Goal: Task Accomplishment & Management: Use online tool/utility

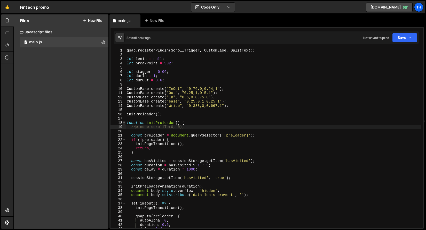
scroll to position [0, 1]
click at [123, 124] on span at bounding box center [124, 123] width 3 height 4
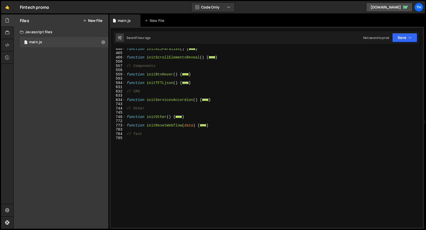
scroll to position [193, 0]
click at [177, 138] on div "function initAllParallax ( ) { ... } function initScrollElementsReveal ( ) { ..…" at bounding box center [273, 141] width 295 height 188
click at [177, 139] on div "function initAllParallax ( ) { ... } function initScrollElementsReveal ( ) { ..…" at bounding box center [273, 141] width 295 height 188
paste textarea "}"
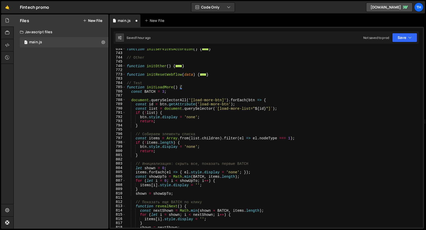
scroll to position [244, 0]
click at [160, 88] on div "function initServicesAccordion ( ) { ... } // Other function initOther ( ) { ..…" at bounding box center [273, 141] width 295 height 188
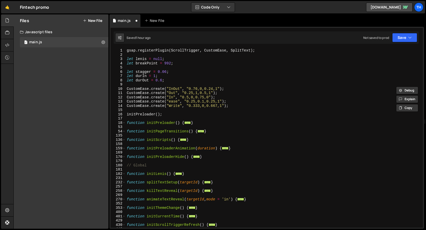
scroll to position [0, 0]
click at [125, 141] on span at bounding box center [124, 140] width 3 height 4
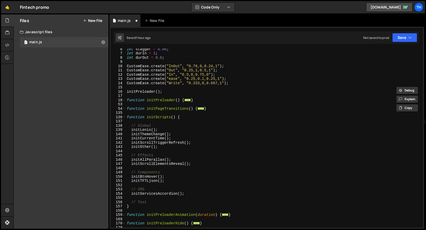
scroll to position [48, 0]
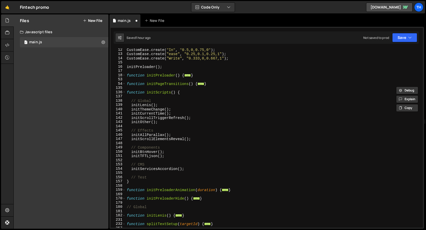
click at [180, 176] on div "CustomEase . create ( "In" , "0.5,0,0.75,0" ) ; CustomEase . create ( "ease" , …" at bounding box center [273, 142] width 295 height 188
type textarea "// Test"
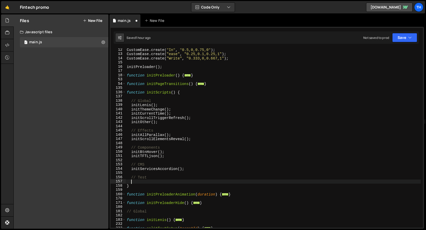
paste textarea "initLoadMore"
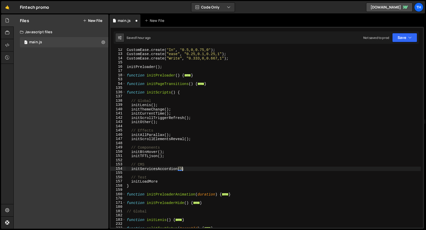
drag, startPoint x: 178, startPoint y: 170, endPoint x: 182, endPoint y: 170, distance: 4.4
click at [182, 170] on div "CustomEase . create ( "In" , "0.5,0,0.75,0" ) ; CustomEase . create ( "ease" , …" at bounding box center [273, 142] width 295 height 188
drag, startPoint x: 184, startPoint y: 170, endPoint x: 178, endPoint y: 170, distance: 6.2
click at [178, 170] on div "CustomEase . create ( "In" , "0.5,0,0.75,0" ) ; CustomEase . create ( "ease" , …" at bounding box center [273, 142] width 295 height 188
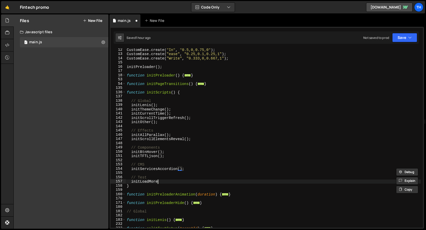
click at [165, 181] on div "CustomEase . create ( "In" , "0.5,0,0.75,0" ) ; CustomEase . create ( "ease" , …" at bounding box center [273, 142] width 295 height 188
paste textarea "();"
click at [406, 43] on div "Saved 1 hour ago Not saved to prod Upgrade to Edit Save Save to Staging S Saved…" at bounding box center [266, 37] width 305 height 12
click at [406, 39] on button "Save" at bounding box center [404, 37] width 25 height 9
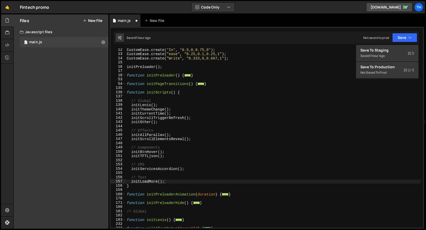
click at [406, 44] on div "initLoadMore(); 12 13 14 15 16 17 18 53 54 135 136 137 138 139 140 141 142 143 …" at bounding box center [266, 128] width 314 height 202
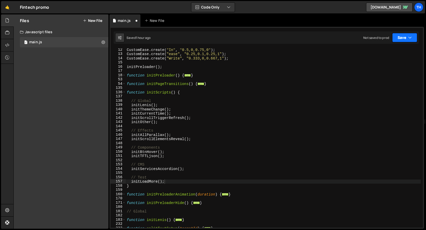
click at [406, 40] on button "Save" at bounding box center [404, 37] width 25 height 9
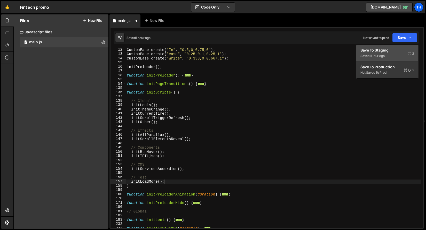
click at [401, 57] on div "Saved 1 hour ago" at bounding box center [387, 56] width 54 height 6
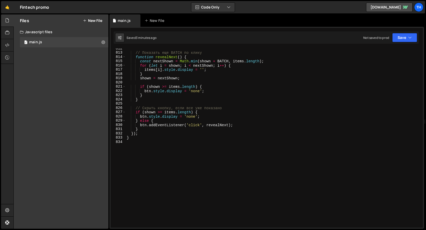
scroll to position [3453, 0]
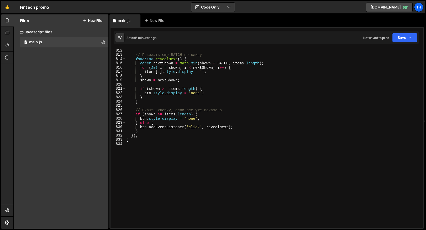
type textarea "// Скрыть кнопку, если все уже показано"
drag, startPoint x: 202, startPoint y: 111, endPoint x: 101, endPoint y: 112, distance: 100.9
click at [101, 112] on div "Files New File Javascript files 1 main.js 0 CSS files Copy share link Edit File…" at bounding box center [219, 121] width 412 height 215
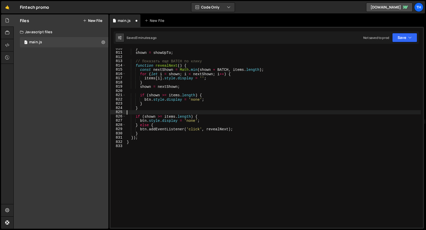
scroll to position [3438, 0]
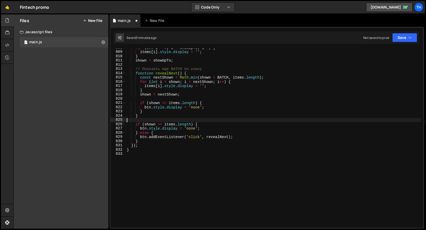
click at [213, 136] on div "for ( let i = 0 ; i < showUpTo ; i ++ ) { items [ i ] . style . display = '' ; …" at bounding box center [273, 140] width 295 height 188
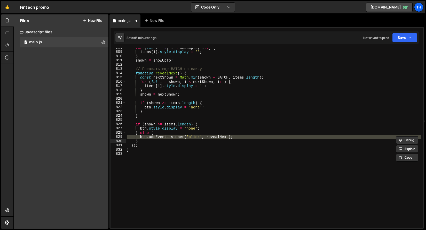
click at [213, 136] on div "for ( let i = 0 ; i < showUpTo ; i ++ ) { items [ i ] . style . display = '' ; …" at bounding box center [273, 140] width 295 height 188
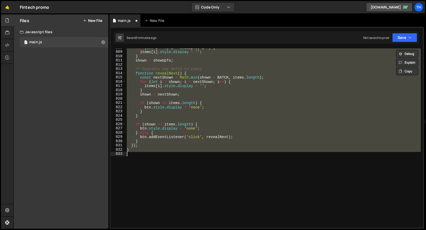
click at [211, 137] on div "for ( let i = 0 ; i < showUpTo ; i ++ ) { items [ i ] . style . display = '' ; …" at bounding box center [273, 140] width 295 height 188
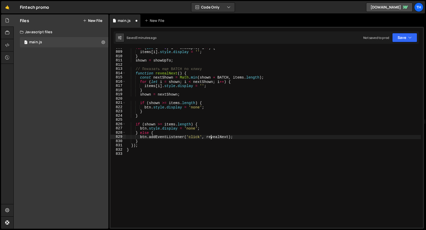
click at [211, 137] on div "for ( let i = 0 ; i < showUpTo ; i ++ ) { items [ i ] . style . display = '' ; …" at bounding box center [273, 140] width 295 height 188
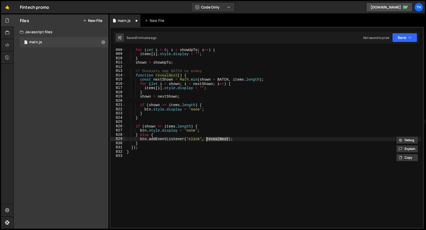
scroll to position [3408, 0]
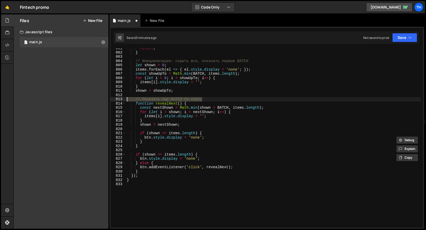
drag, startPoint x: 202, startPoint y: 100, endPoint x: 110, endPoint y: 101, distance: 91.8
click at [110, 101] on div "btn.addEventListener('click', revealNext); 801 802 803 804 805 806 807 808 809 …" at bounding box center [266, 128] width 314 height 202
type textarea "// Показать еще BATCH по клику"
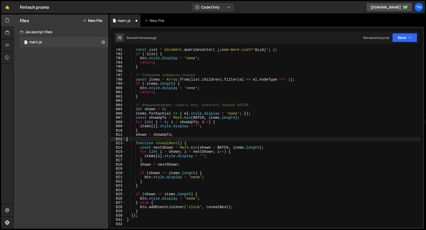
scroll to position [3364, 0]
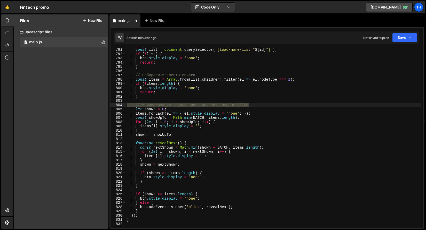
drag, startPoint x: 254, startPoint y: 104, endPoint x: 84, endPoint y: 104, distance: 170.8
click at [84, 104] on div "Files New File Javascript files 1 main.js 0 CSS files Copy share link Edit File…" at bounding box center [219, 121] width 412 height 215
type textarea "// Инициализация: скрыть все, показать первые BATCH"
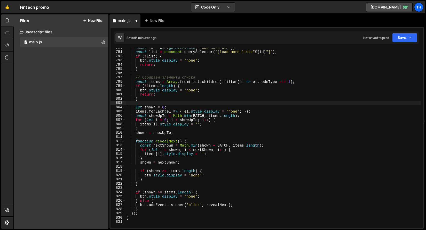
scroll to position [3351, 0]
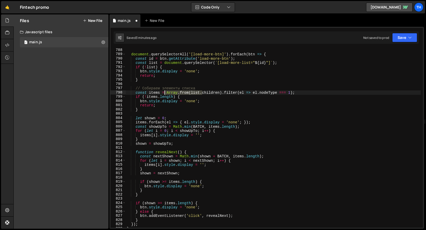
drag, startPoint x: 202, startPoint y: 91, endPoint x: 86, endPoint y: 89, distance: 115.3
click at [86, 89] on div "Files New File Javascript files 1 main.js 0 CSS files Copy share link Edit File…" at bounding box center [219, 121] width 412 height 215
type textarea "// Собираем элементы списка const items = Array.from(list.children).filter(el =…"
click at [198, 85] on div "document . querySelectorAll ( '[load-more-btn]' ) . forEach ( btn => { const id…" at bounding box center [273, 142] width 295 height 188
drag, startPoint x: 201, startPoint y: 88, endPoint x: 111, endPoint y: 87, distance: 89.3
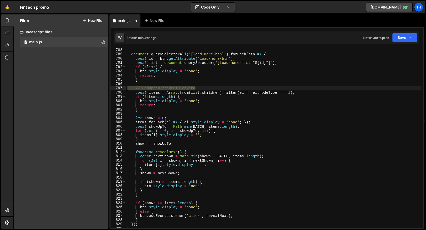
click at [111, 87] on div "788 789 790 791 792 793 794 795 796 797 798 799 800 801 802 803 804 805 806 807…" at bounding box center [266, 139] width 312 height 180
type textarea "// Собираем элементы списка"
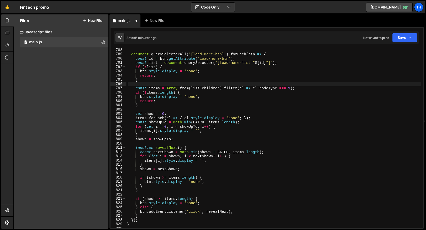
scroll to position [3313, 0]
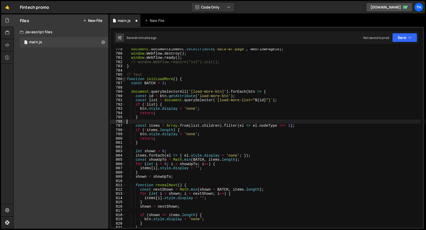
click at [124, 79] on span at bounding box center [124, 79] width 3 height 4
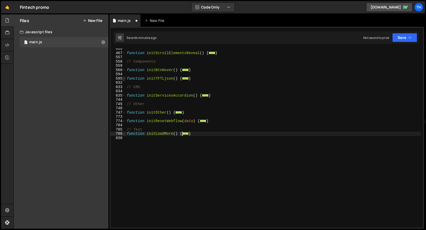
scroll to position [198, 0]
click at [125, 134] on span at bounding box center [124, 134] width 3 height 4
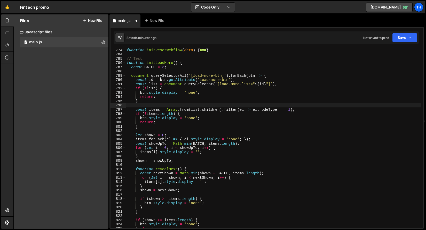
scroll to position [284, 0]
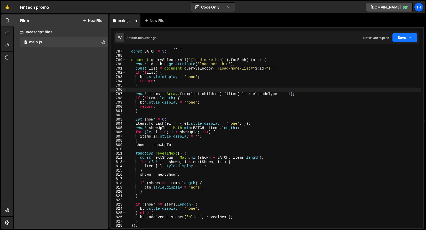
click at [409, 35] on icon "button" at bounding box center [410, 37] width 4 height 5
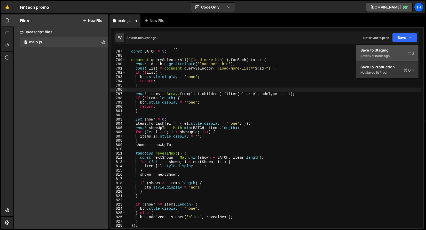
click at [397, 51] on div "Save to Staging S" at bounding box center [387, 50] width 54 height 5
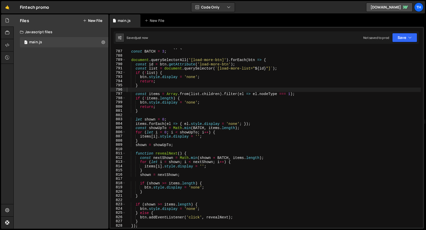
scroll to position [3324, 0]
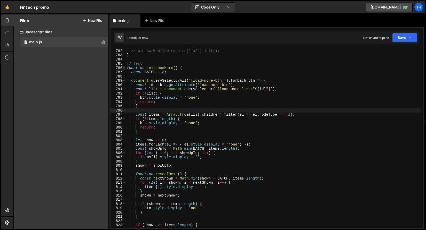
click at [125, 68] on span at bounding box center [124, 68] width 3 height 4
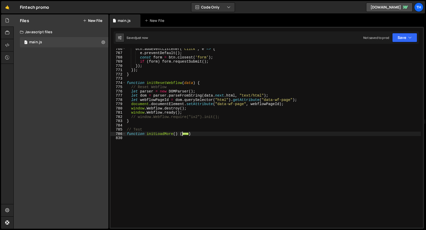
scroll to position [3258, 0]
drag, startPoint x: 198, startPoint y: 135, endPoint x: 99, endPoint y: 135, distance: 99.3
click at [99, 135] on div "Files New File Javascript files 1 main.js 0 CSS files Copy share link Edit File…" at bounding box center [219, 121] width 412 height 215
type textarea "function initLoadMore() { const BATCH = 3;"
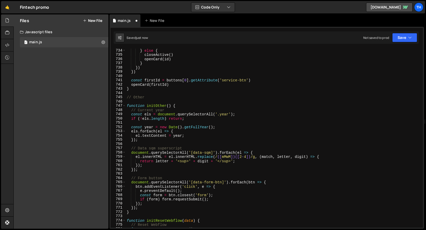
scroll to position [3089, 0]
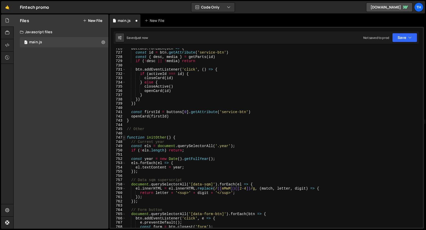
click at [125, 138] on span at bounding box center [124, 138] width 3 height 4
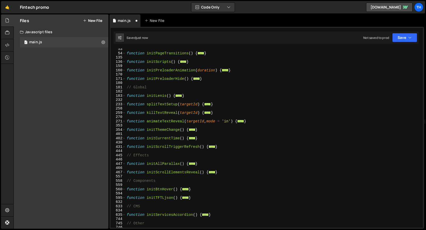
scroll to position [94, 0]
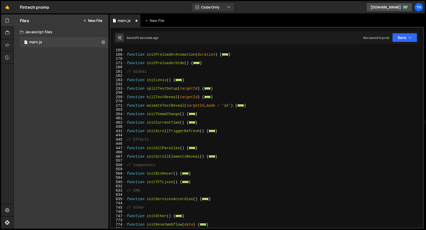
click at [217, 199] on div "function initPreloaderAnimation ( duration ) { ... } function initPreloaderHide…" at bounding box center [273, 142] width 295 height 188
type textarea "}"
paste textarea "}"
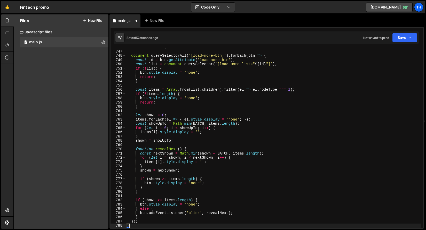
scroll to position [223, 0]
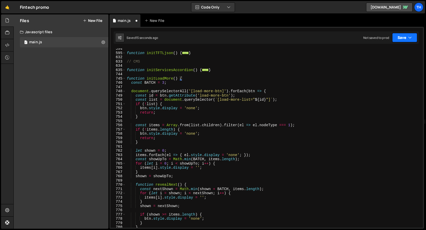
click at [413, 40] on button "Save" at bounding box center [404, 37] width 25 height 9
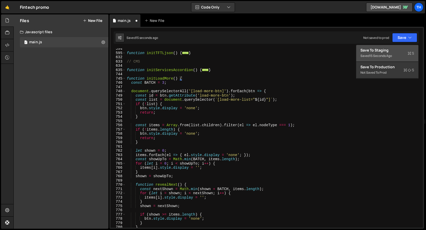
click at [396, 53] on div "Saved 15 seconds ago" at bounding box center [387, 56] width 54 height 6
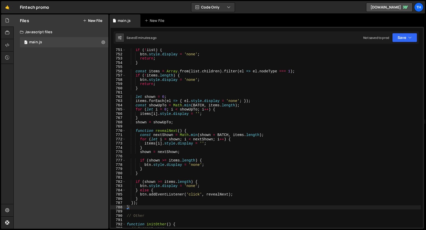
scroll to position [3142, 0]
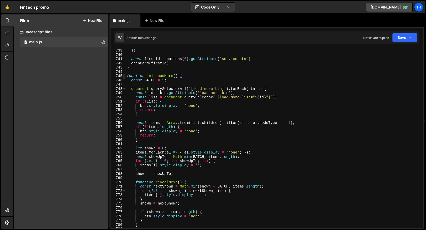
click at [124, 77] on span at bounding box center [124, 76] width 3 height 4
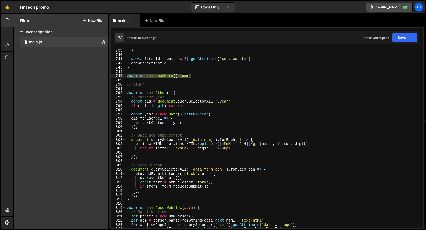
drag, startPoint x: 185, startPoint y: 76, endPoint x: 115, endPoint y: 77, distance: 69.9
click at [115, 77] on div "} 739 740 741 742 743 744 745 789 790 791 792 793 794 795 796 797 798 799 800 8…" at bounding box center [266, 139] width 312 height 180
paste textarea "}"
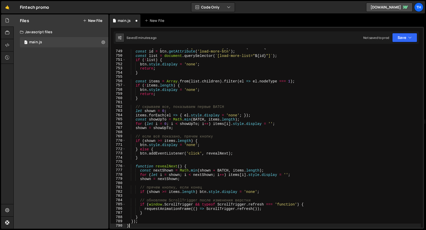
scroll to position [3184, 0]
click at [406, 39] on button "Save" at bounding box center [404, 37] width 25 height 9
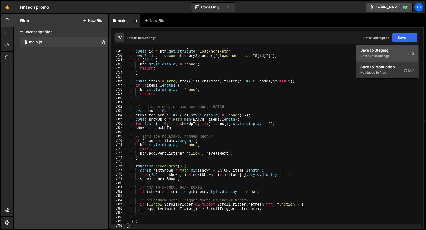
click at [393, 54] on div "Saved 3 minutes ago" at bounding box center [387, 56] width 54 height 6
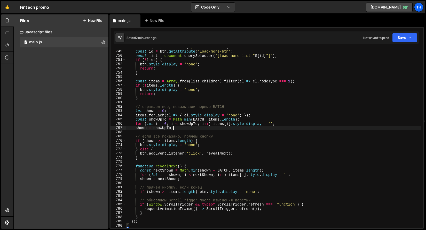
click at [215, 126] on div "document . querySelectorAll ( '[load-more-btn]' ) . forEach ( btn => { const id…" at bounding box center [273, 139] width 295 height 188
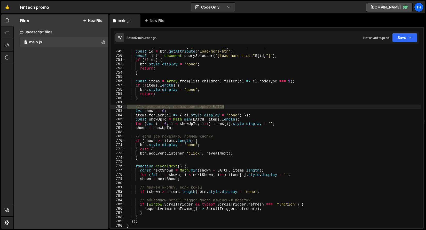
drag, startPoint x: 240, startPoint y: 105, endPoint x: 93, endPoint y: 106, distance: 146.3
click at [93, 106] on div "Files New File Javascript files 1 main.js 0 CSS files Copy share link Edit File…" at bounding box center [219, 121] width 412 height 215
type textarea "// скрываем все, показываем первые BATCH"
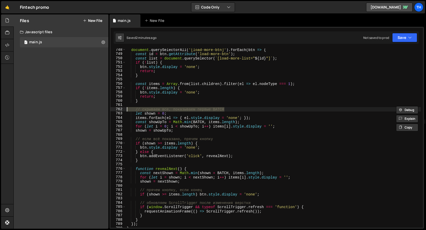
scroll to position [3181, 0]
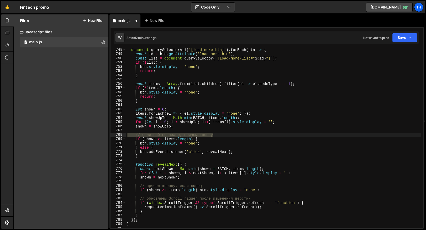
drag, startPoint x: 229, startPoint y: 136, endPoint x: 111, endPoint y: 135, distance: 118.2
click at [111, 135] on div "748 749 750 751 752 753 754 755 756 757 758 759 760 761 762 763 764 765 766 767…" at bounding box center [266, 139] width 312 height 180
type textarea "// если всё показано, прячем кнопку"
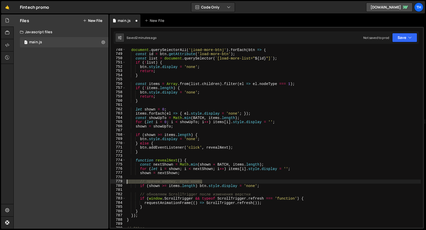
drag, startPoint x: 215, startPoint y: 182, endPoint x: 95, endPoint y: 182, distance: 120.2
click at [95, 182] on div "Files New File Javascript files 1 main.js 0 CSS files Copy share link Edit File…" at bounding box center [219, 121] width 412 height 215
type textarea "// прячем кнопку, если конец"
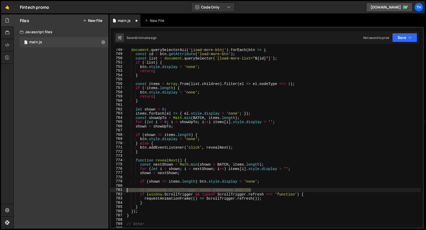
drag, startPoint x: 262, startPoint y: 191, endPoint x: 54, endPoint y: 192, distance: 208.2
click at [54, 192] on div "Files New File Javascript files 1 main.js 0 CSS files Copy share link Edit File…" at bounding box center [219, 121] width 412 height 215
type textarea "// обновляем ScrollTrigger после изменения верстки"
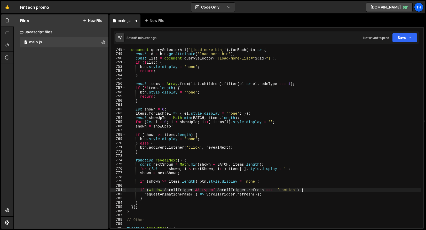
click at [288, 191] on div "document . querySelectorAll ( '[load-more-btn]' ) . forEach ( btn => { const id…" at bounding box center [273, 142] width 295 height 188
type textarea "if (window.ScrollTrigger && typeof ScrollTrigger.refresh === 'function') {"
click at [288, 191] on div "document . querySelectorAll ( '[load-more-btn]' ) . forEach ( btn => { const id…" at bounding box center [273, 142] width 295 height 188
click at [225, 189] on div "document . querySelectorAll ( '[load-more-btn]' ) . forEach ( btn => { const id…" at bounding box center [273, 142] width 295 height 188
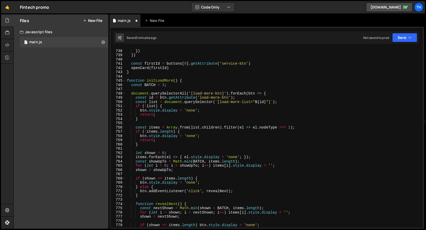
scroll to position [3124, 0]
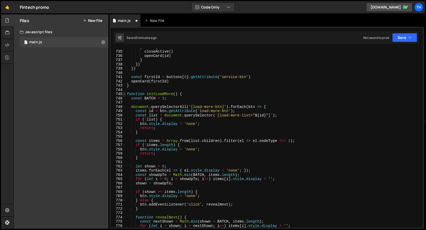
click at [124, 95] on span at bounding box center [124, 94] width 3 height 4
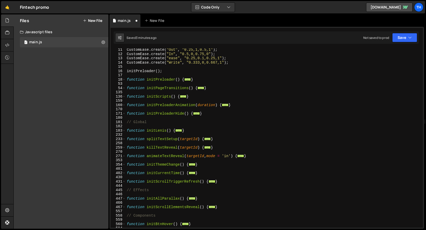
scroll to position [130, 0]
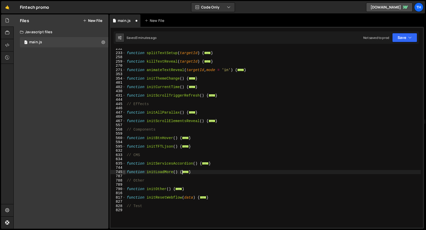
click at [125, 172] on span at bounding box center [124, 172] width 3 height 4
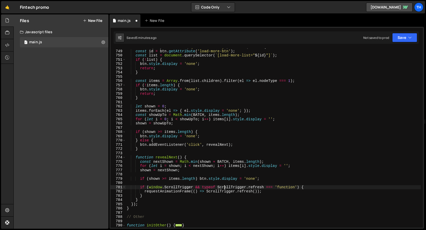
scroll to position [259, 0]
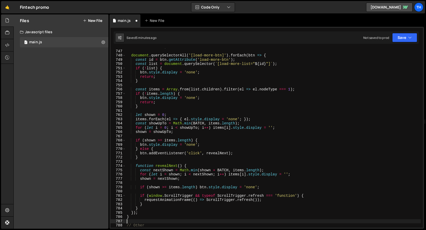
click at [133, 221] on div "const BATCH = 3 ; document . querySelectorAll ( '[load-more-btn]' ) . forEach (…" at bounding box center [273, 139] width 295 height 188
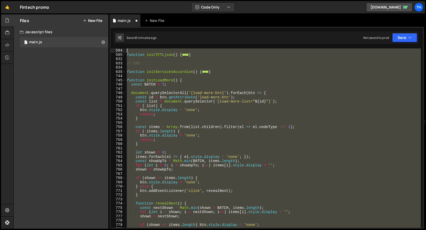
scroll to position [162, 0]
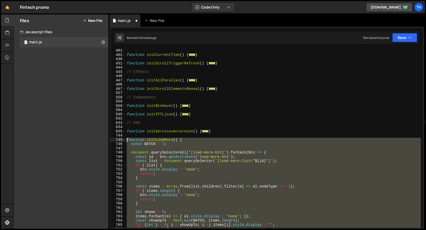
drag, startPoint x: 133, startPoint y: 219, endPoint x: 110, endPoint y: 140, distance: 82.2
click at [110, 140] on div "401 402 430 431 444 445 446 447 466 467 557 558 559 560 594 595 632 633 634 635…" at bounding box center [266, 139] width 312 height 180
paste textarea "}"
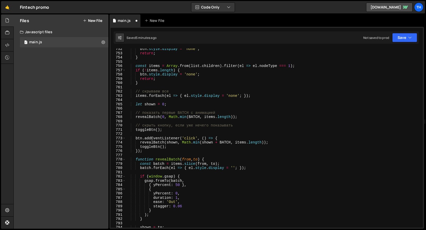
scroll to position [300, 0]
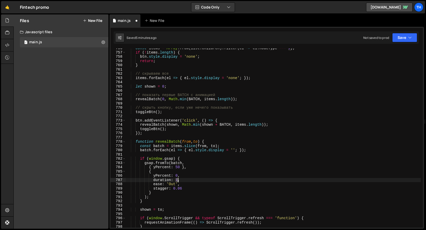
click at [177, 181] on div "const items = Array . from ( list . children ) . filter ( el => el . nodeType =…" at bounding box center [273, 140] width 295 height 188
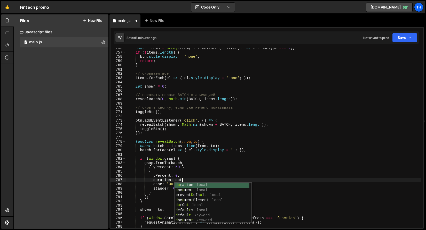
scroll to position [0, 4]
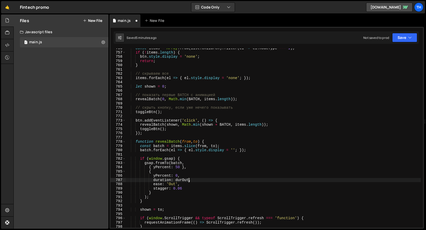
click at [172, 186] on div "const items = Array . from ( list . children ) . filter ( el => el . nodeType =…" at bounding box center [273, 140] width 295 height 188
click at [149, 183] on div "const items = Array . from ( list . children ) . filter ( el => el . nodeType =…" at bounding box center [273, 140] width 295 height 188
click at [411, 35] on icon "button" at bounding box center [410, 37] width 4 height 5
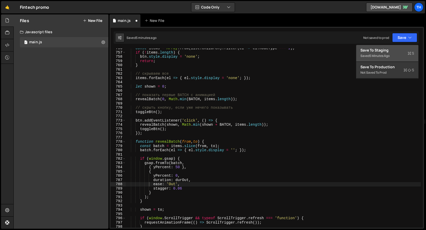
click at [398, 53] on div "Save to Staging S" at bounding box center [387, 50] width 54 height 5
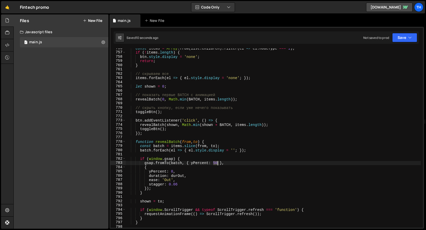
drag, startPoint x: 213, startPoint y: 163, endPoint x: 217, endPoint y: 163, distance: 4.1
click at [217, 163] on div "const items = Array . from ( list . children ) . filter ( el => el . nodeType =…" at bounding box center [273, 140] width 295 height 188
click at [230, 143] on div "const items = Array . from ( list . children ) . filter ( el => el . nodeType =…" at bounding box center [273, 140] width 295 height 188
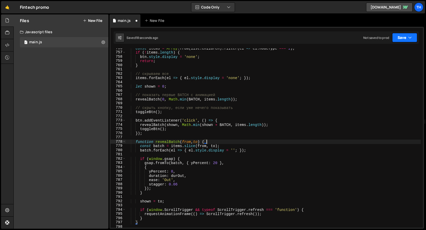
click at [401, 36] on button "Save" at bounding box center [404, 37] width 25 height 9
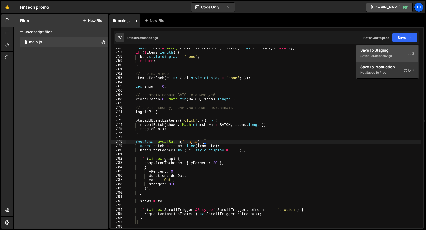
click at [397, 48] on div "Save to Staging S" at bounding box center [387, 50] width 54 height 5
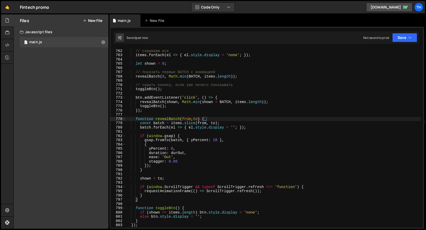
scroll to position [3223, 0]
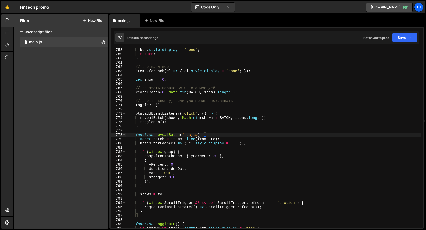
click at [181, 169] on div "btn . style . display = 'none' ; return ; } // скрываем все items . forEach ( e…" at bounding box center [273, 142] width 295 height 188
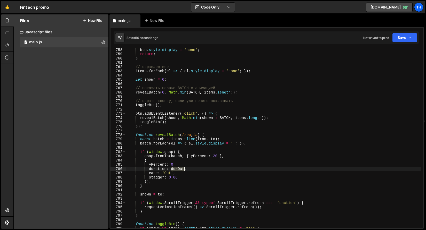
click at [181, 169] on div "btn . style . display = 'none' ; return ; } // скрываем все items . forEach ( e…" at bounding box center [273, 142] width 295 height 188
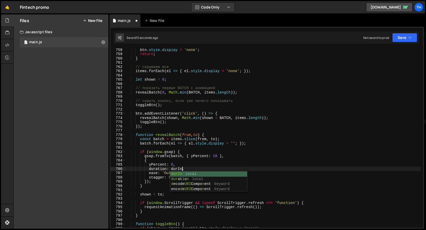
scroll to position [0, 4]
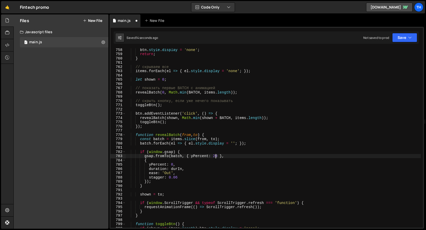
click at [215, 158] on div "btn . style . display = 'none' ; return ; } // скрываем все items . forEach ( e…" at bounding box center [273, 142] width 295 height 188
click at [401, 42] on div "Saved 15 seconds ago Not saved to prod Upgrade to Edit Save Save to Staging S S…" at bounding box center [266, 37] width 305 height 12
click at [402, 39] on button "Save" at bounding box center [404, 37] width 25 height 9
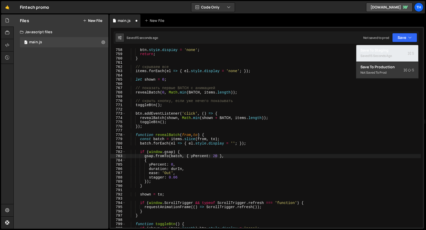
click at [391, 50] on div "Save to Staging S" at bounding box center [387, 50] width 54 height 5
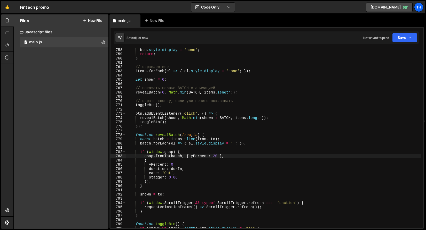
click at [217, 156] on div "btn . style . display = 'none' ; return ; } // скрываем все items . forEach ( e…" at bounding box center [273, 142] width 295 height 188
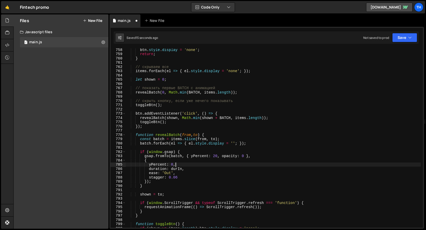
click at [179, 166] on div "btn . style . display = 'none' ; return ; } // скрываем все items . forEach ( e…" at bounding box center [273, 142] width 295 height 188
type textarea "yPercent: 0,"
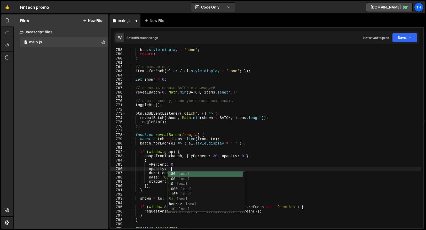
scroll to position [0, 3]
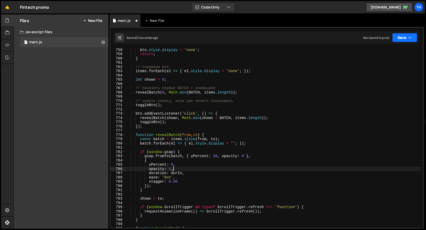
drag, startPoint x: 396, startPoint y: 39, endPoint x: 392, endPoint y: 49, distance: 10.8
click at [396, 39] on button "Save" at bounding box center [404, 37] width 25 height 9
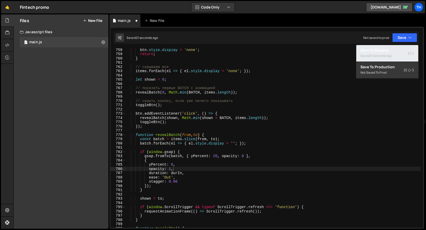
click at [391, 54] on div "21 seconds ago" at bounding box center [380, 56] width 22 height 4
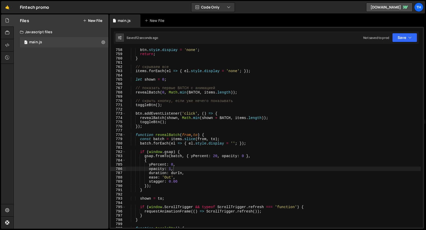
click at [170, 176] on div "btn . style . display = 'none' ; return ; } // скрываем все items . forEach ( e…" at bounding box center [273, 142] width 295 height 188
click at [164, 177] on div "btn . style . display = 'none' ; return ; } // скрываем все items . forEach ( e…" at bounding box center [273, 142] width 295 height 188
click at [209, 169] on div "btn . style . display = 'none' ; return ; } // скрываем все items . forEach ( e…" at bounding box center [273, 142] width 295 height 188
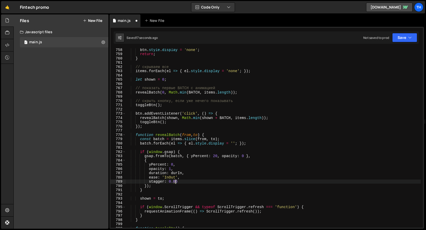
drag, startPoint x: 174, startPoint y: 181, endPoint x: 178, endPoint y: 182, distance: 3.9
click at [178, 182] on div "btn . style . display = 'none' ; return ; } // скрываем все items . forEach ( e…" at bounding box center [273, 142] width 295 height 188
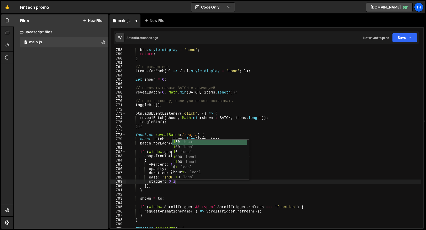
click at [400, 47] on div "stagger: 0.1 758 759 760 761 762 763 764 765 766 767 768 769 770 771 772 773 77…" at bounding box center [266, 128] width 314 height 202
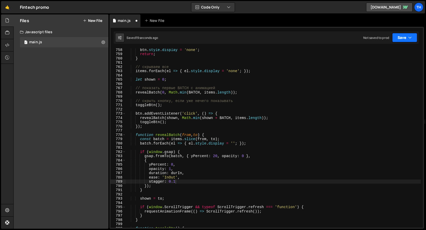
click at [402, 33] on button "Save" at bounding box center [404, 37] width 25 height 9
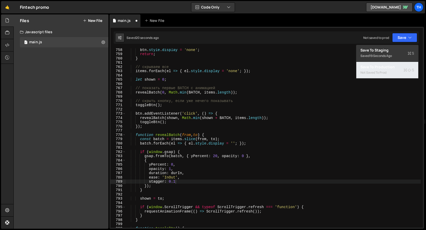
drag, startPoint x: 384, startPoint y: 62, endPoint x: 387, endPoint y: 56, distance: 6.4
click at [387, 56] on div "Save to Staging S Saved 19 seconds ago Save to Production S Not saved to prod S…" at bounding box center [387, 62] width 62 height 34
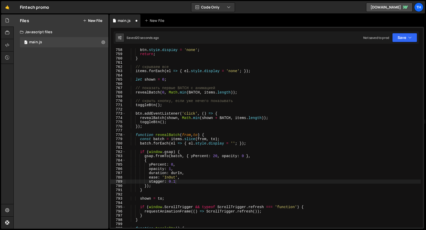
scroll to position [0, 2]
click at [387, 56] on div "btn . style . display = 'none' ; return ; } // скрываем все items . forEach ( e…" at bounding box center [273, 142] width 295 height 188
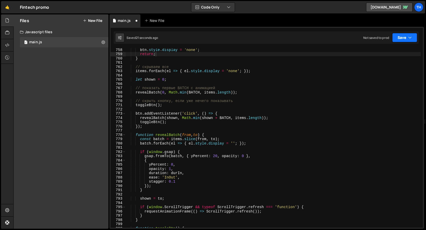
click at [400, 37] on button "Save" at bounding box center [404, 37] width 25 height 9
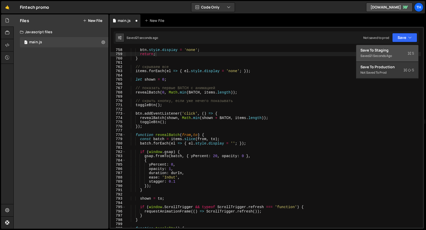
click at [393, 46] on button "Save to Staging S Saved 21 seconds ago" at bounding box center [387, 53] width 62 height 17
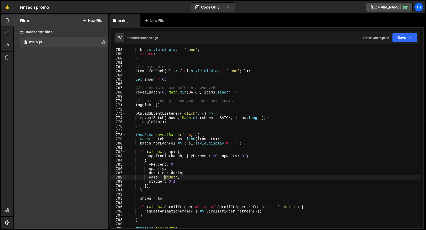
drag, startPoint x: 168, startPoint y: 178, endPoint x: 165, endPoint y: 178, distance: 3.4
click at [165, 178] on div "btn . style . display = 'none' ; return ; } // скрываем все items . forEach ( e…" at bounding box center [273, 142] width 295 height 188
click at [409, 33] on button "Save" at bounding box center [404, 37] width 25 height 9
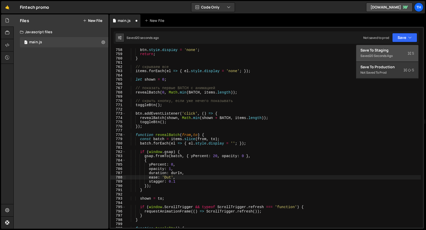
click at [386, 50] on div "Save to Staging S" at bounding box center [387, 50] width 54 height 5
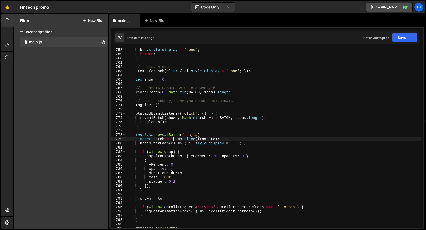
click at [172, 138] on div "btn . style . display = 'none' ; return ; } // скрываем все items . forEach ( e…" at bounding box center [273, 142] width 295 height 188
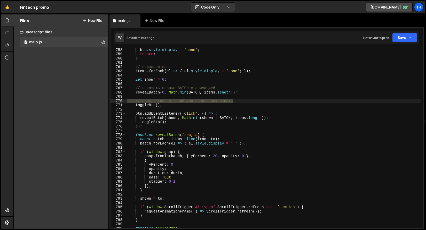
drag, startPoint x: 243, startPoint y: 100, endPoint x: 108, endPoint y: 103, distance: 134.7
click at [108, 103] on div "Files New File Javascript files 1 main.js 0 CSS files Copy share link Edit File…" at bounding box center [219, 121] width 412 height 215
type textarea "// скрыть кнопку, если уже нечего показывать"
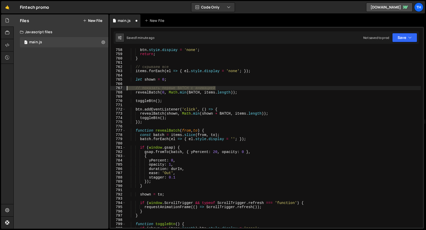
drag, startPoint x: 205, startPoint y: 88, endPoint x: 111, endPoint y: 90, distance: 94.2
click at [111, 90] on div "758 759 760 761 762 763 764 765 766 767 768 769 770 771 772 773 774 775 776 777…" at bounding box center [266, 139] width 312 height 180
type textarea "// показать первые BATCH с анимацией"
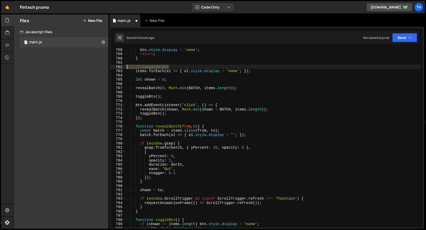
drag, startPoint x: 180, startPoint y: 66, endPoint x: 95, endPoint y: 68, distance: 84.6
click at [95, 68] on div "Files New File Javascript files 1 main.js 0 CSS files Copy share link Edit File…" at bounding box center [219, 121] width 412 height 215
type textarea "// скрываем все"
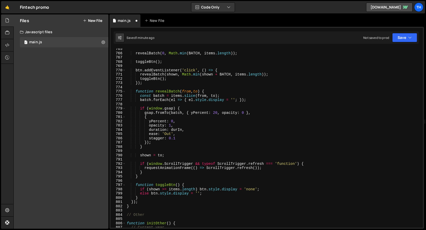
scroll to position [3254, 0]
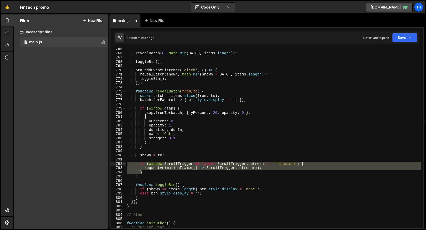
drag, startPoint x: 162, startPoint y: 173, endPoint x: 103, endPoint y: 164, distance: 59.3
click at [103, 164] on div "Files New File Javascript files 1 main.js 0 CSS files Copy share link Edit File…" at bounding box center [219, 121] width 412 height 215
type textarea "if (window.ScrollTrigger && typeof ScrollTrigger.refresh === 'function') { requ…"
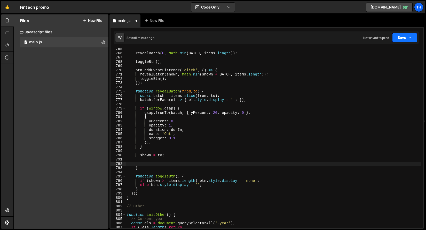
drag, startPoint x: 400, startPoint y: 38, endPoint x: 393, endPoint y: 50, distance: 12.7
click at [400, 38] on button "Save" at bounding box center [404, 37] width 25 height 9
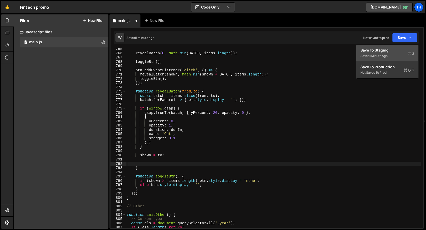
click at [393, 50] on div "Save to Staging S" at bounding box center [387, 50] width 54 height 5
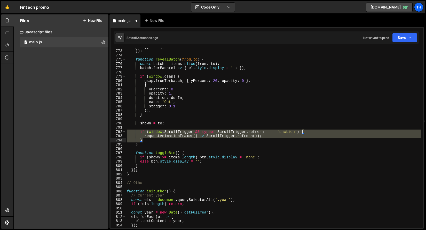
scroll to position [3286, 0]
click at [399, 35] on button "Save" at bounding box center [404, 37] width 25 height 9
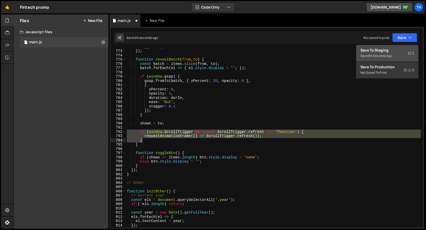
click at [397, 48] on div "Save to Staging S" at bounding box center [387, 50] width 54 height 5
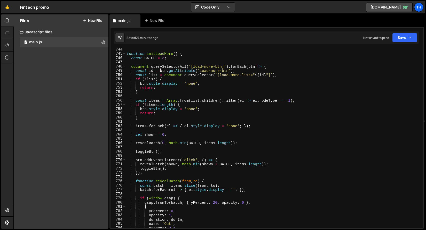
scroll to position [3163, 0]
click at [124, 55] on span at bounding box center [124, 55] width 3 height 4
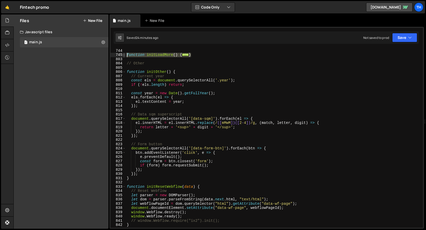
drag, startPoint x: 197, startPoint y: 55, endPoint x: 122, endPoint y: 54, distance: 74.3
click at [122, 54] on div "} 743 744 745 803 804 805 806 807 808 809 810 811 812 813 814 815 816 817 818 8…" at bounding box center [266, 139] width 312 height 180
paste textarea "}"
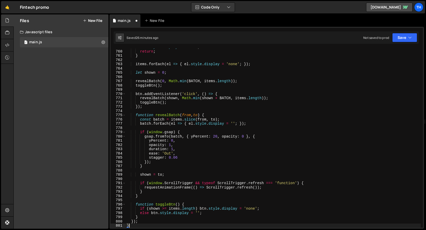
scroll to position [3214, 0]
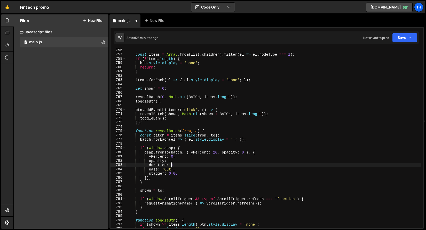
click at [171, 165] on div "const items = Array . from ( list . children ) . filter ( el => el . nodeType =…" at bounding box center [273, 142] width 295 height 188
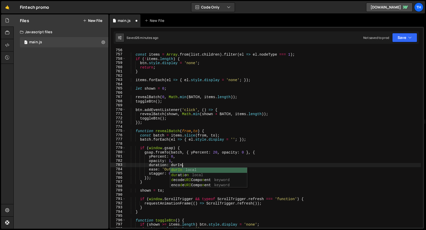
scroll to position [0, 4]
click at [170, 90] on div "const items = Array . from ( list . children ) . filter ( el => el . nodeType =…" at bounding box center [273, 142] width 295 height 188
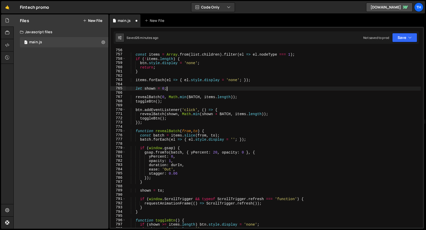
scroll to position [0, 3]
click at [392, 33] on button "Save" at bounding box center [404, 37] width 25 height 9
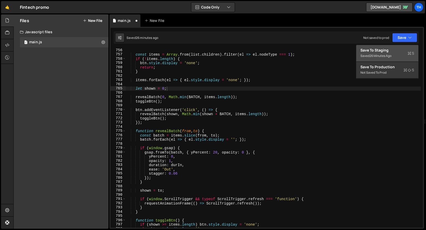
click at [394, 54] on div "Saved 26 minutes ago" at bounding box center [387, 56] width 54 height 6
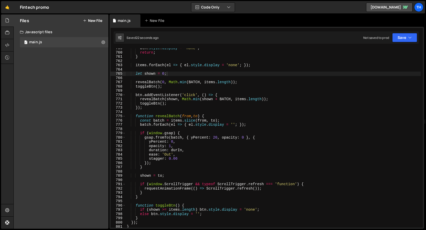
scroll to position [3195, 0]
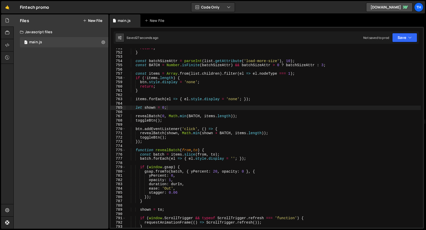
type textarea "const batchSizeAttr = parseInt(list.getAttribute('load-more-size'), 10);"
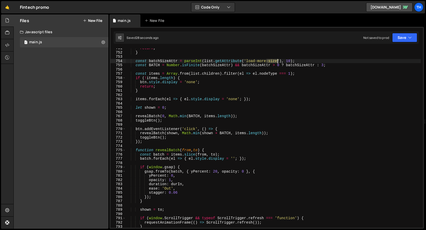
drag, startPoint x: 267, startPoint y: 61, endPoint x: 278, endPoint y: 62, distance: 10.8
click at [278, 62] on div "return ; } const batchSizeAttr = parseInt ( list . getAttribute ( 'load-more-si…" at bounding box center [273, 140] width 295 height 188
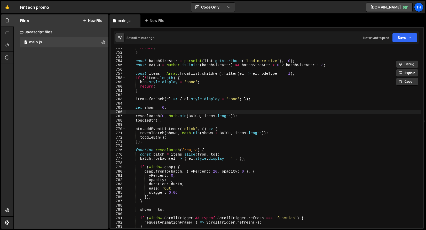
click at [205, 113] on div "return ; } const batchSizeAttr = parseInt ( list . getAttribute ( 'load-more-si…" at bounding box center [273, 140] width 295 height 188
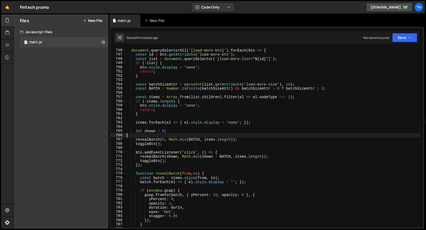
scroll to position [3124, 0]
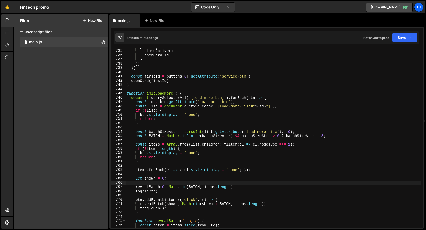
click at [125, 94] on div "745" at bounding box center [117, 93] width 15 height 4
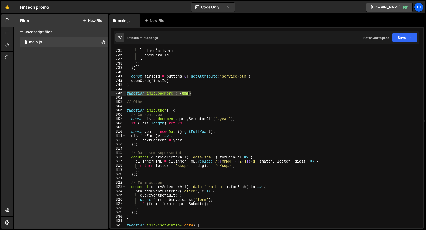
drag, startPoint x: 182, startPoint y: 93, endPoint x: 95, endPoint y: 93, distance: 87.2
click at [95, 93] on div "Files New File Javascript files 1 main.js 0 CSS files Copy share link Edit File…" at bounding box center [219, 121] width 412 height 215
paste textarea "}"
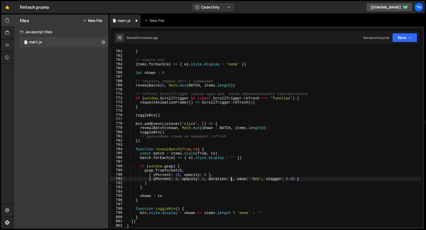
click at [233, 180] on div "return } // скрыть все items . forEach ( el => { el . style . display = 'none' …" at bounding box center [273, 139] width 295 height 188
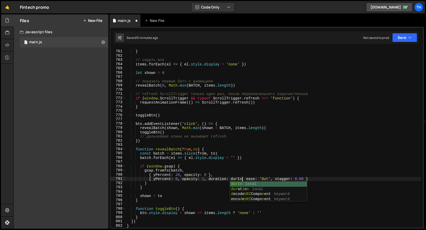
scroll to position [0, 8]
click at [275, 166] on div "return } // скрыть все items . forEach ( el => { el . style . display = 'none' …" at bounding box center [273, 139] width 295 height 188
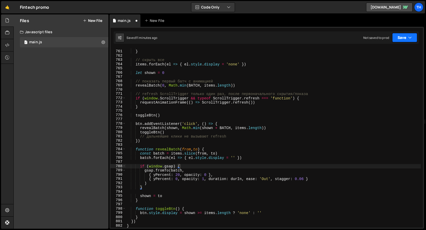
click at [400, 35] on button "Save" at bounding box center [404, 37] width 25 height 9
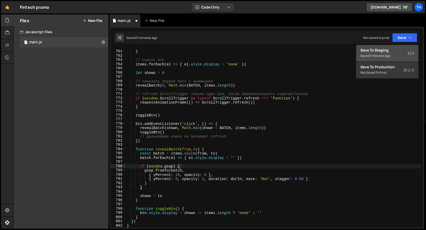
click at [391, 52] on div "Save to Staging S" at bounding box center [387, 50] width 54 height 5
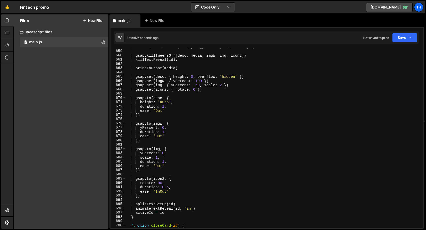
scroll to position [0, 0]
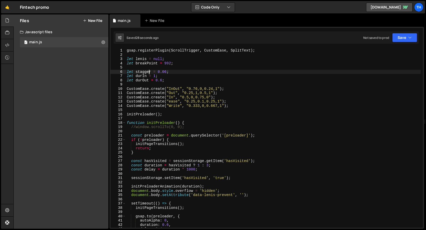
click at [148, 72] on div "gsap . registerPlugin ( ScrollTrigger , CustomEase , SplitText ) ; let [PERSON_…" at bounding box center [273, 143] width 295 height 188
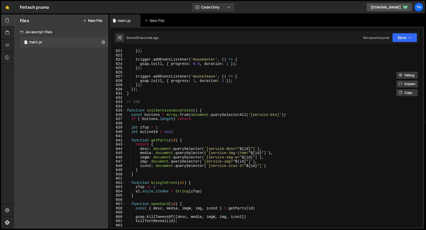
scroll to position [2639, 0]
click at [126, 112] on div "} }) ; trigger . addEventListener ( 'mouseenter' , ( ) => { gsap . to ( tl , { …" at bounding box center [273, 139] width 295 height 188
click at [124, 110] on span at bounding box center [124, 111] width 3 height 4
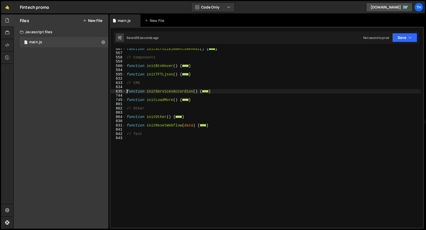
scroll to position [202, 0]
click at [124, 100] on span at bounding box center [124, 100] width 3 height 4
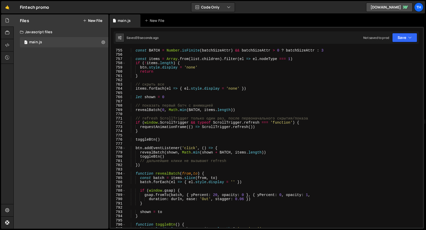
scroll to position [295, 0]
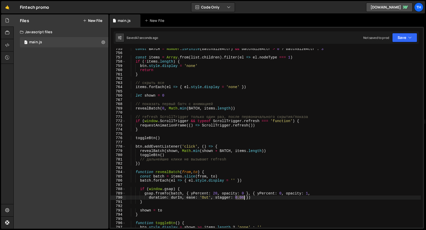
drag, startPoint x: 235, startPoint y: 198, endPoint x: 244, endPoint y: 198, distance: 9.5
click at [244, 198] on div "const BATCH = Number . isFinite ( batchSizeAttr ) && batchSizeAttr > 0 ? batchS…" at bounding box center [273, 141] width 295 height 188
paste textarea "stagger"
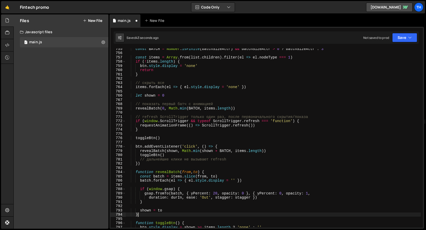
click at [224, 216] on div "const BATCH = Number . isFinite ( batchSizeAttr ) && batchSizeAttr > 0 ? batchS…" at bounding box center [273, 141] width 295 height 188
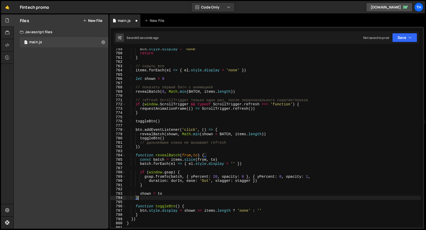
scroll to position [316, 0]
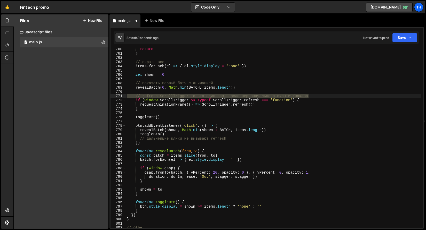
drag, startPoint x: 316, startPoint y: 95, endPoint x: 104, endPoint y: 98, distance: 212.1
click at [104, 98] on div "Files New File Javascript files 1 main.js 0 CSS files Copy share link Edit File…" at bounding box center [219, 121] width 412 height 215
type textarea "// refresh ScrollTrigger только один раз, после первоначального скрытия/показа"
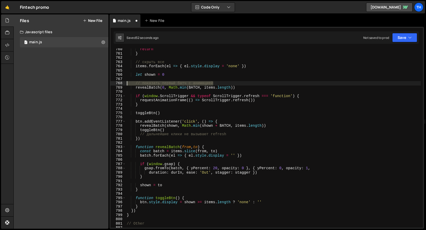
drag, startPoint x: 220, startPoint y: 82, endPoint x: 92, endPoint y: 82, distance: 127.5
click at [92, 82] on div "Files New File Javascript files 1 main.js 0 CSS files Copy share link Edit File…" at bounding box center [219, 121] width 412 height 215
type textarea "// показать первый батч с анимацией"
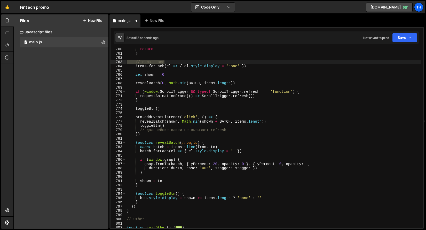
drag, startPoint x: 174, startPoint y: 61, endPoint x: 103, endPoint y: 61, distance: 70.7
click at [103, 61] on div "Files New File Javascript files 1 main.js 0 CSS files Copy share link Edit File…" at bounding box center [219, 121] width 412 height 215
type textarea "// скрыть все"
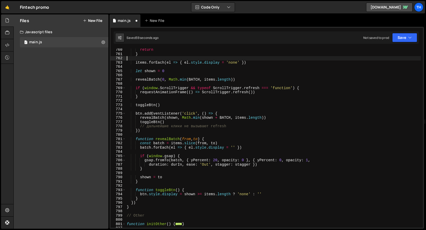
scroll to position [315, 0]
click at [403, 37] on button "Save" at bounding box center [404, 37] width 25 height 9
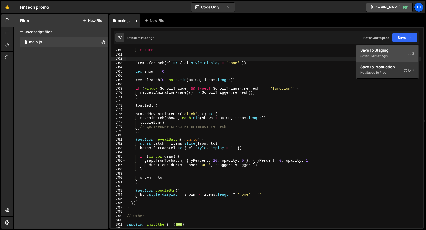
click at [397, 49] on div "Save to Staging S" at bounding box center [387, 50] width 54 height 5
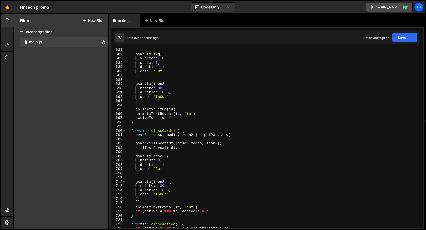
scroll to position [2680, 0]
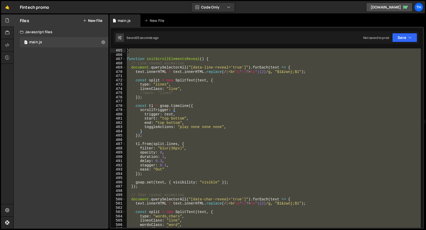
drag, startPoint x: 420, startPoint y: 186, endPoint x: 420, endPoint y: 21, distance: 165.1
click at [420, 21] on div "Debug Explain Copy main.js New File Saved 25 seconds ago Not saved to prod Upgr…" at bounding box center [266, 121] width 314 height 215
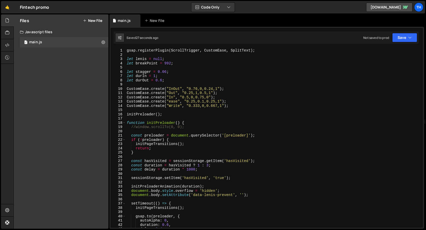
scroll to position [0, 0]
type textarea "function initScrollTriggerRefresh() {"
click at [123, 122] on span at bounding box center [124, 123] width 3 height 4
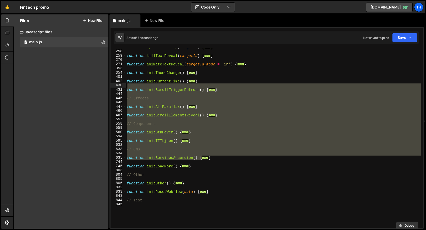
scroll to position [166, 0]
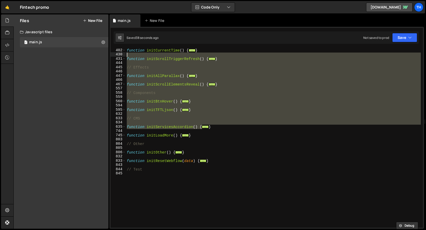
click at [151, 115] on div "function initCurrentTime ( ) { ... } function initScrollTriggerRefresh ( ) { ..…" at bounding box center [273, 139] width 295 height 180
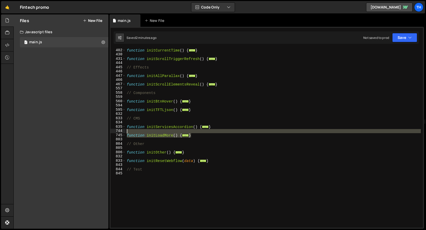
drag, startPoint x: 192, startPoint y: 134, endPoint x: 92, endPoint y: 133, distance: 100.1
click at [92, 133] on div "Files New File Javascript files 1 main.js 0 CSS files Copy share link Edit File…" at bounding box center [219, 121] width 412 height 215
type textarea "function initLoadMore() {"
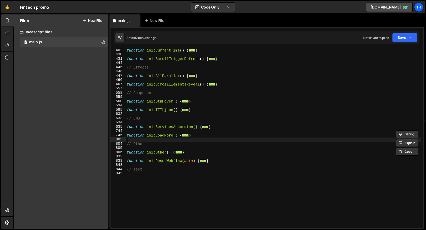
click at [196, 139] on div "function initCurrentTime ( ) { ... } function initScrollTriggerRefresh ( ) { ..…" at bounding box center [273, 142] width 295 height 188
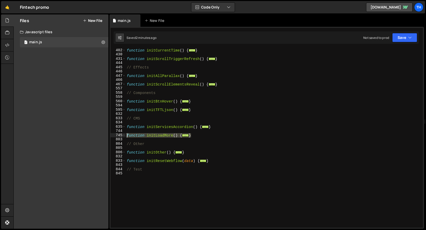
drag, startPoint x: 199, startPoint y: 136, endPoint x: 77, endPoint y: 136, distance: 121.5
click at [77, 136] on div "Files New File Javascript files 1 main.js 0 CSS files Copy share link Edit File…" at bounding box center [219, 121] width 412 height 215
paste textarea "}"
type textarea "}"
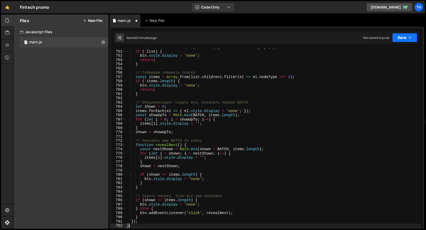
click at [415, 39] on button "Save" at bounding box center [404, 37] width 25 height 9
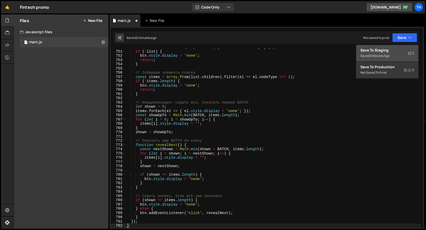
click at [396, 55] on div "Saved 2 minutes ago" at bounding box center [387, 56] width 54 height 6
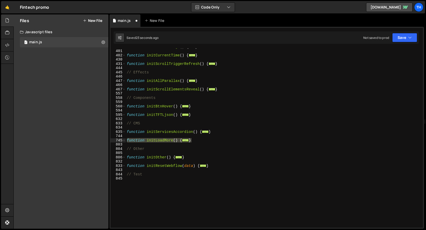
scroll to position [161, 0]
click at [194, 143] on div "function initThemeChange ( ) { ... } function initCurrentTime ( ) { ... } funct…" at bounding box center [273, 139] width 295 height 188
drag, startPoint x: 199, startPoint y: 140, endPoint x: 88, endPoint y: 142, distance: 110.4
click at [88, 142] on div "Files New File Javascript files 1 main.js 0 CSS files Copy share link Edit File…" at bounding box center [219, 121] width 412 height 215
paste textarea "}"
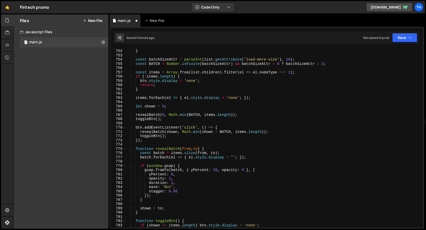
scroll to position [265, 0]
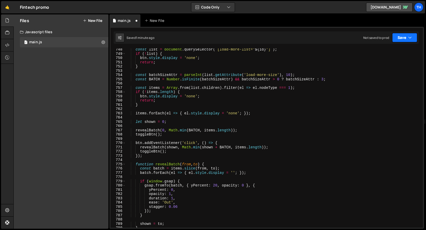
click at [415, 42] on button "Save" at bounding box center [404, 37] width 25 height 9
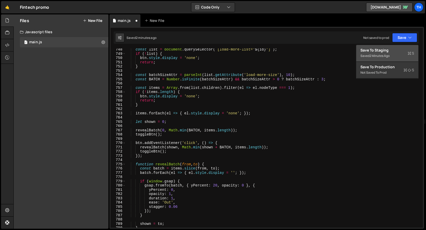
drag, startPoint x: 400, startPoint y: 54, endPoint x: 242, endPoint y: 27, distance: 159.8
click at [400, 54] on div "Saved 2 minutes ago" at bounding box center [387, 56] width 54 height 6
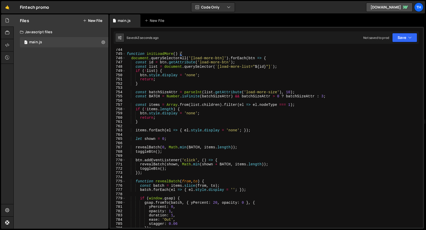
scroll to position [3132, 0]
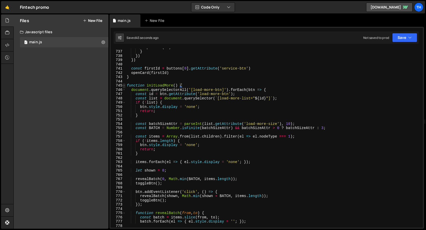
click at [124, 84] on span at bounding box center [124, 86] width 3 height 4
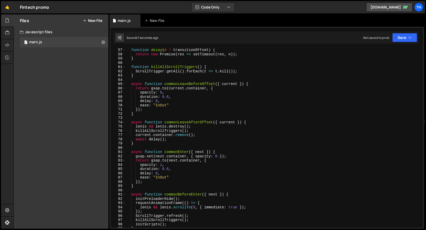
scroll to position [0, 0]
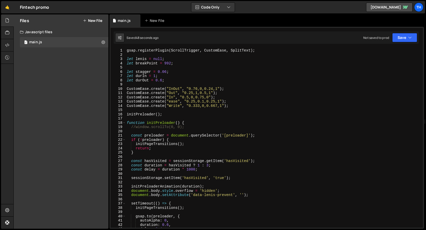
click at [122, 123] on div "18" at bounding box center [117, 123] width 15 height 4
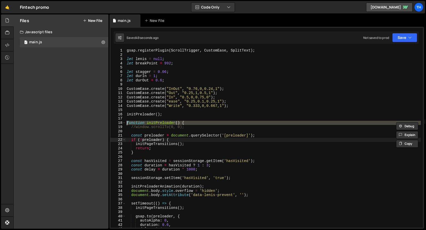
drag, startPoint x: 130, startPoint y: 141, endPoint x: 125, endPoint y: 130, distance: 11.7
click at [130, 141] on div "gsap . registerPlugin ( ScrollTrigger , CustomEase , SplitText ) ; let [PERSON_…" at bounding box center [273, 143] width 295 height 188
click at [124, 123] on span at bounding box center [124, 123] width 3 height 4
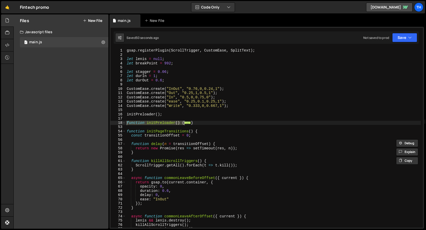
click at [126, 132] on div "gsap . registerPlugin ( ScrollTrigger , CustomEase , SplitText ) ; let [PERSON_…" at bounding box center [273, 143] width 295 height 188
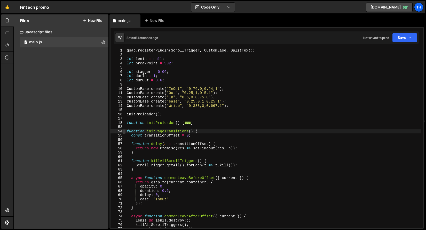
click at [125, 131] on span at bounding box center [124, 132] width 3 height 4
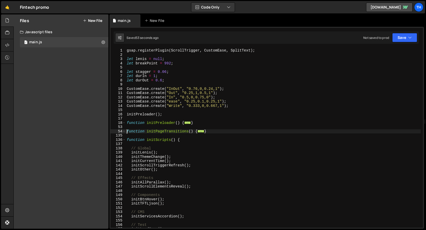
click at [125, 140] on div "136" at bounding box center [117, 140] width 15 height 4
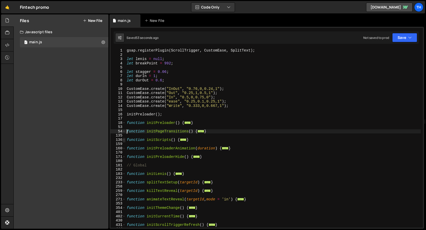
click at [124, 139] on span at bounding box center [124, 140] width 3 height 4
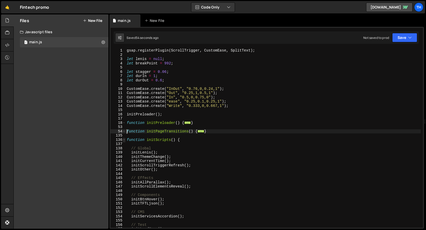
click at [124, 139] on span at bounding box center [124, 140] width 3 height 4
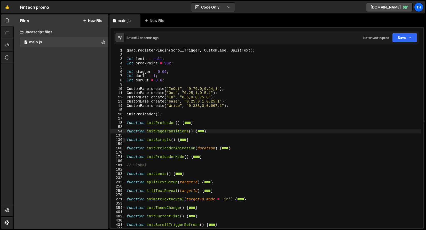
click at [124, 139] on span at bounding box center [124, 140] width 3 height 4
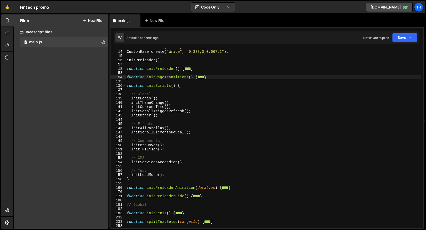
scroll to position [54, 0]
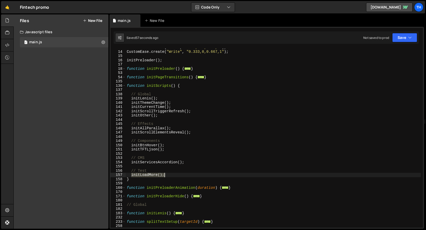
drag, startPoint x: 134, startPoint y: 175, endPoint x: 182, endPoint y: 175, distance: 48.0
click at [182, 175] on div "CustomEase . create ( "ease" , "0.25,0.1,0.25,1" ) ; CustomEase . create ( "Wri…" at bounding box center [273, 139] width 295 height 188
type textarea "initLoadMore();"
click at [185, 160] on div "CustomEase . create ( "ease" , "0.25,0.1,0.25,1" ) ; CustomEase . create ( "Wri…" at bounding box center [273, 139] width 295 height 188
type textarea "// CMS"
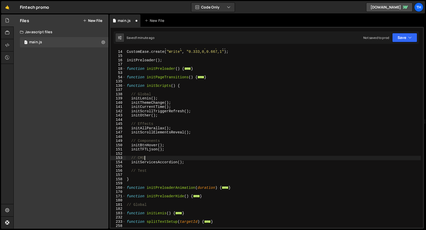
paste textarea "initLoadMore();"
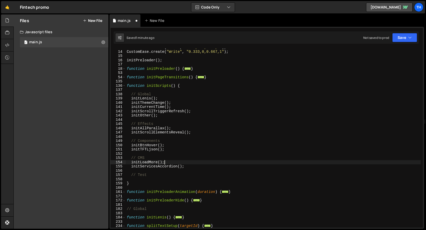
click at [203, 141] on div "CustomEase . create ( "ease" , "0.25,0.1,0.25,1" ) ; CustomEase . create ( "Wri…" at bounding box center [273, 139] width 295 height 188
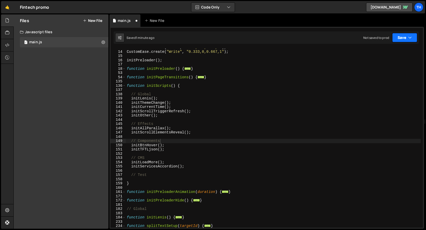
click at [404, 36] on button "Save" at bounding box center [404, 37] width 25 height 9
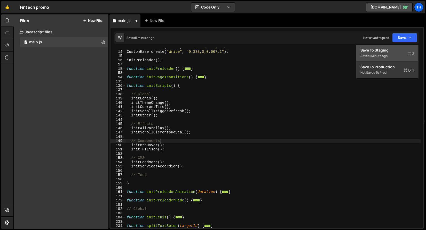
click at [397, 49] on div "Save to Staging S" at bounding box center [387, 50] width 54 height 5
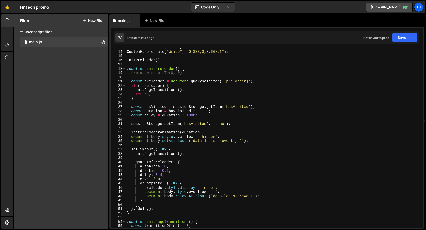
click at [179, 109] on div "CustomEase . create ( "ease" , "0.25,0.1,0.25,1" ) ; CustomEase . create ( "Wri…" at bounding box center [273, 139] width 295 height 188
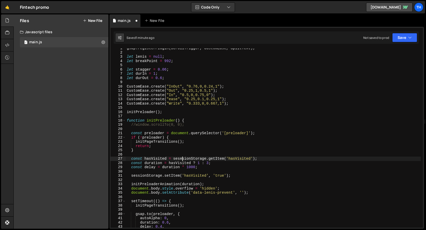
scroll to position [0, 4]
click at [125, 120] on span at bounding box center [124, 121] width 3 height 4
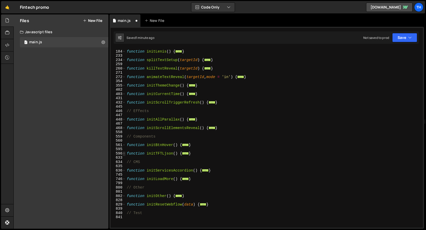
scroll to position [154, 0]
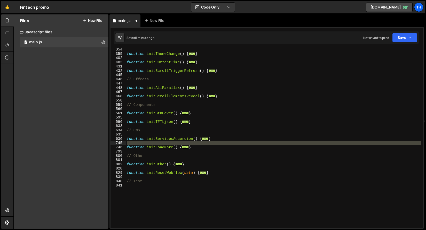
click at [120, 144] on div "745" at bounding box center [117, 143] width 15 height 4
click at [122, 149] on div "746" at bounding box center [117, 148] width 15 height 4
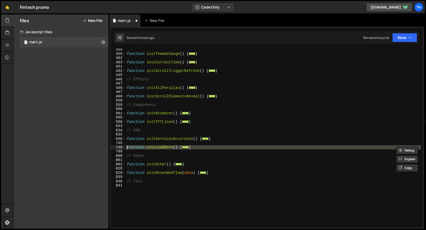
click at [144, 139] on div "function initThemeChange ( ) { ... } function initCurrentTime ( ) { ... } funct…" at bounding box center [273, 141] width 295 height 188
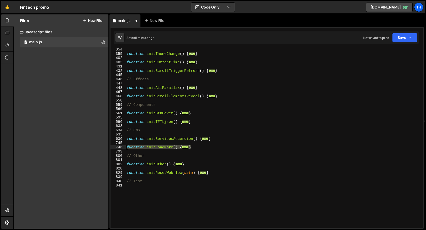
drag, startPoint x: 198, startPoint y: 148, endPoint x: 67, endPoint y: 146, distance: 131.1
click at [67, 146] on div "Files New File Javascript files 1 main.js 0 CSS files Copy share link Edit File…" at bounding box center [219, 121] width 412 height 215
type textarea "function initLoadMore() { document.querySelectorAll('[load-more-btn]').forEach(…"
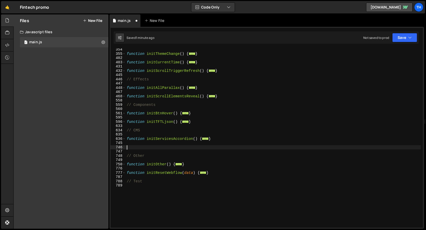
click at [148, 135] on div "function initThemeChange ( ) { ... } function initCurrentTime ( ) { ... } funct…" at bounding box center [273, 141] width 295 height 188
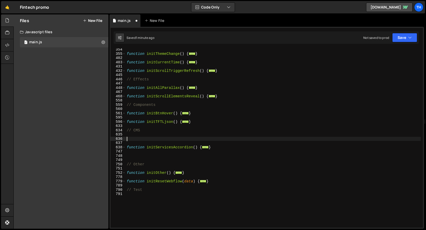
paste textarea "}"
type textarea "}"
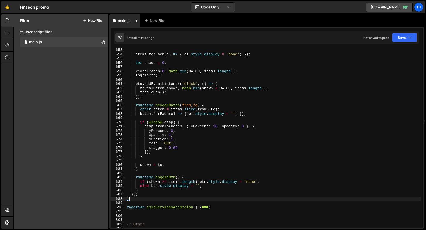
scroll to position [332, 0]
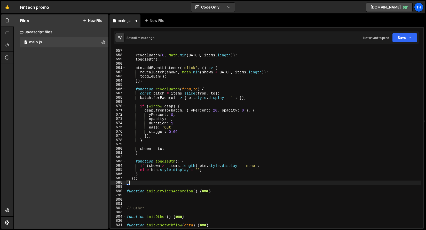
click at [135, 199] on div "let shown = 0 ; revealBatch ( 0 , Math . min ( BATCH , items . length )) ; togg…" at bounding box center [273, 139] width 295 height 188
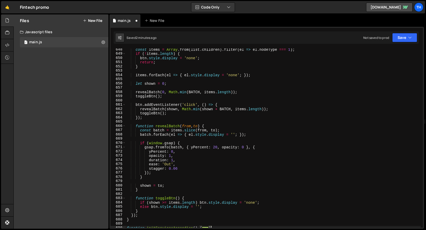
scroll to position [311, 0]
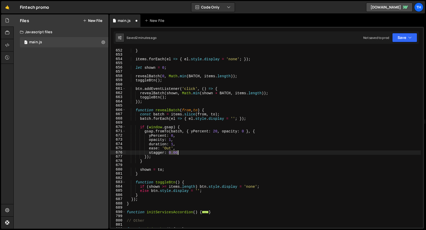
drag, startPoint x: 169, startPoint y: 154, endPoint x: 179, endPoint y: 154, distance: 10.3
click at [179, 154] on div "} items . forEach ( el => { el . style . display = 'none' ; }) ; let shown = 0 …" at bounding box center [273, 143] width 295 height 188
click at [164, 153] on div "} items . forEach ( el => { el . style . display = 'none' ; }) ; let shown = 0 …" at bounding box center [273, 143] width 295 height 188
click at [162, 153] on div "} items . forEach ( el => { el . style . display = 'none' ; }) ; let shown = 0 …" at bounding box center [273, 143] width 295 height 188
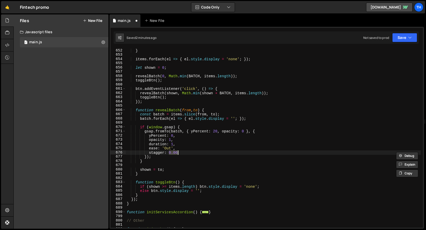
drag, startPoint x: 170, startPoint y: 154, endPoint x: 183, endPoint y: 152, distance: 13.5
click at [183, 152] on div "} items . forEach ( el => { el . style . display = 'none' ; }) ; let shown = 0 …" at bounding box center [273, 143] width 295 height 188
paste textarea "stagger"
click at [171, 144] on div "} items . forEach ( el => { el . style . display = 'none' ; }) ; let shown = 0 …" at bounding box center [273, 143] width 295 height 188
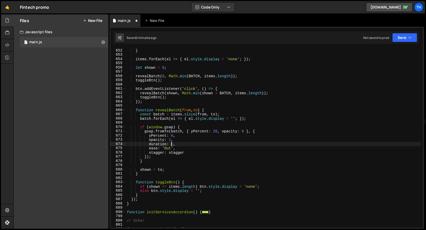
click at [171, 144] on div "} items . forEach ( el => { el . style . display = 'none' ; }) ; let shown = 0 …" at bounding box center [273, 143] width 295 height 188
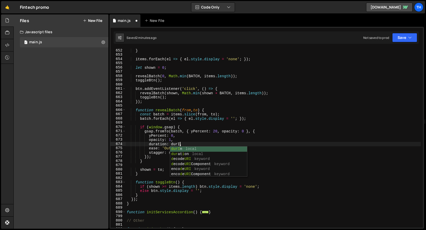
scroll to position [0, 4]
click at [208, 126] on div "} items . forEach ( el => { el . style . display = 'none' ; }) ; let shown = 0 …" at bounding box center [273, 143] width 295 height 188
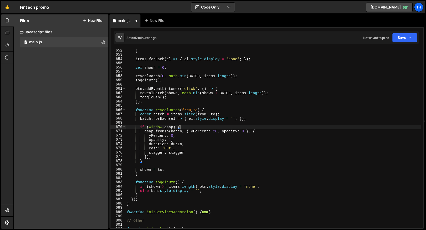
scroll to position [0, 3]
type textarea "if (window.gsap) {"
click at [396, 40] on button "Save" at bounding box center [404, 37] width 25 height 9
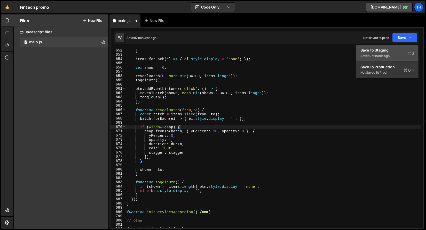
click at [393, 49] on div "Save to Staging S" at bounding box center [387, 50] width 54 height 5
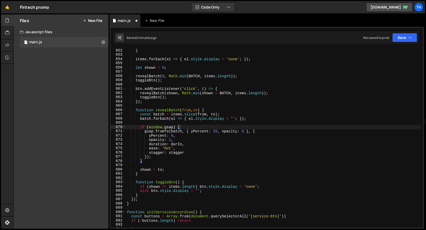
scroll to position [2771, 0]
